Goal: Transaction & Acquisition: Book appointment/travel/reservation

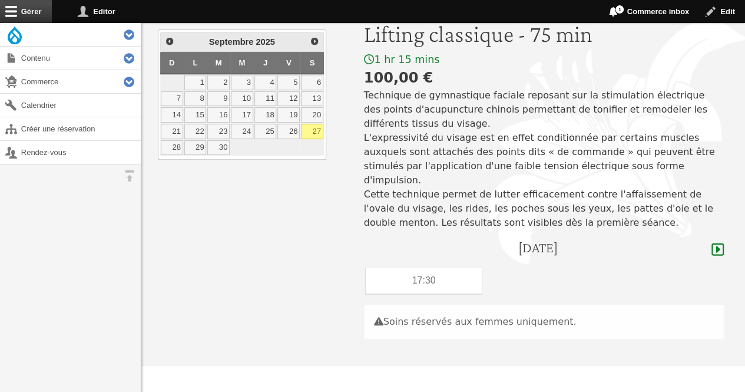
scroll to position [137, 0]
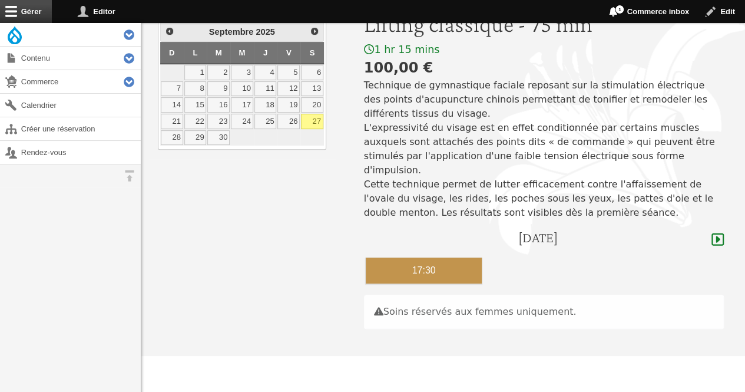
click at [444, 257] on div "17:30" at bounding box center [424, 270] width 117 height 26
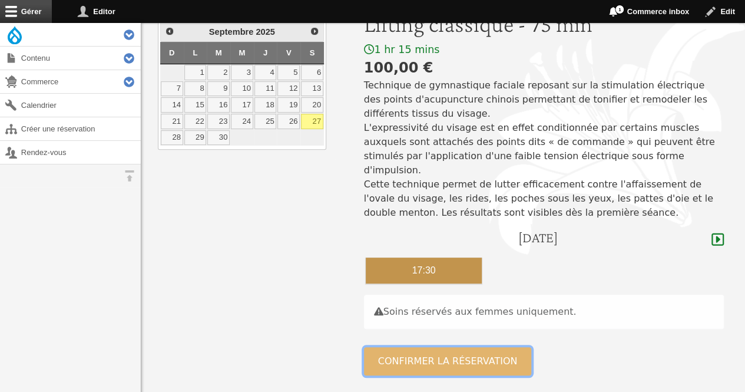
click at [436, 348] on button "Confirmer la réservation" at bounding box center [448, 361] width 168 height 28
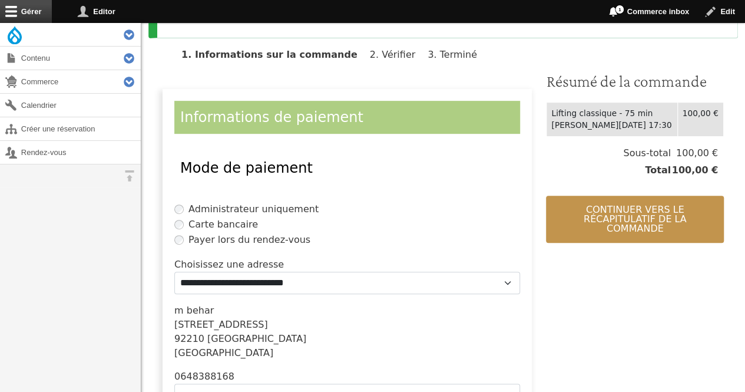
scroll to position [199, 0]
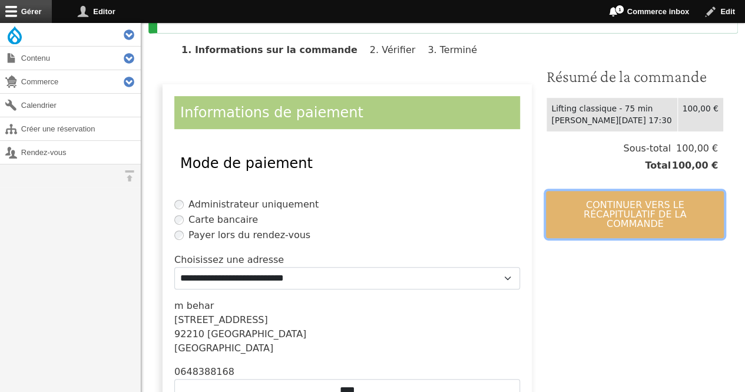
click at [683, 213] on button "Continuer vers le récapitulatif de la commande" at bounding box center [635, 214] width 178 height 47
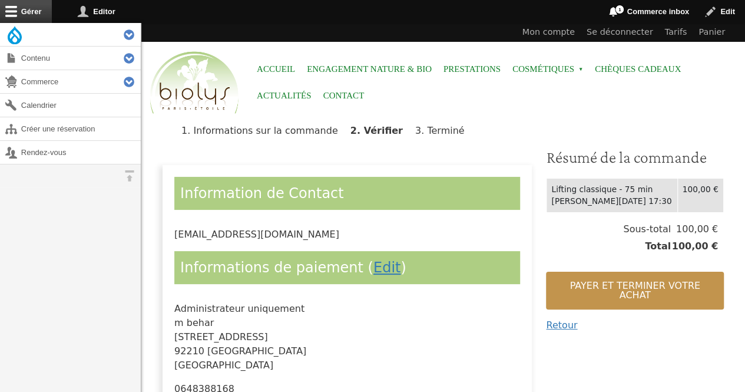
scroll to position [141, 0]
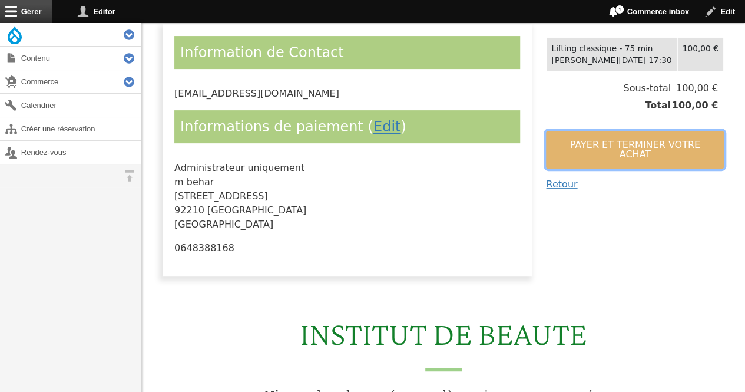
click at [592, 154] on button "Payer et terminer votre achat" at bounding box center [635, 150] width 178 height 38
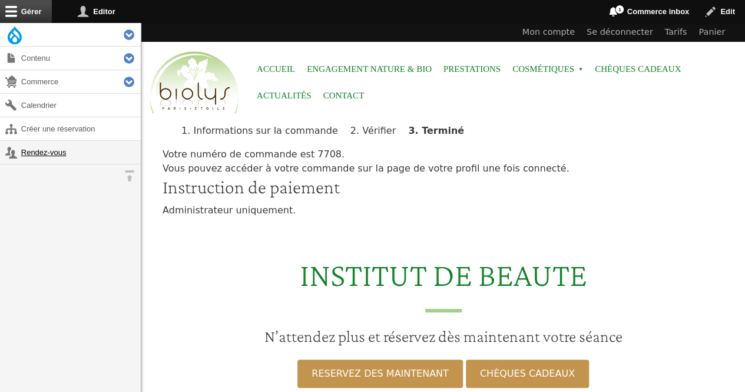
click at [49, 150] on link "Rendez-vous" at bounding box center [70, 152] width 141 height 23
